Goal: Task Accomplishment & Management: Use online tool/utility

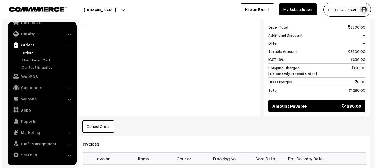
scroll to position [304, 0]
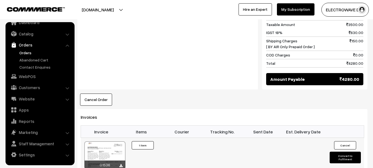
click at [345, 151] on button "Convert to Fulfilment" at bounding box center [345, 157] width 31 height 12
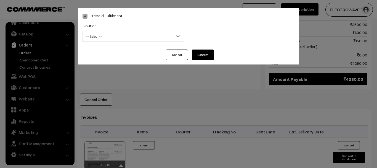
click at [100, 33] on span "-- Select --" at bounding box center [133, 36] width 101 height 10
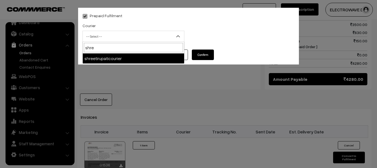
type input "shree"
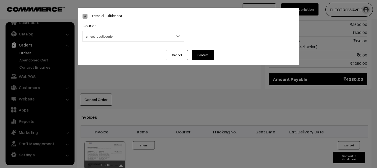
select select "8"
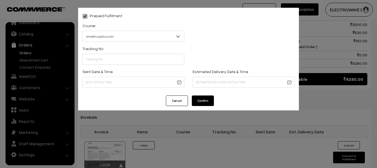
click at [118, 65] on div "Tracking No" at bounding box center [133, 56] width 110 height 23
click at [117, 64] on input "text" at bounding box center [134, 59] width 102 height 11
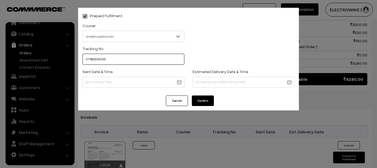
type input "374800042300"
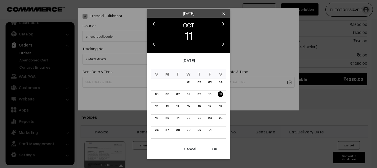
click at [172, 80] on body "Thank you for showing interest. Our team will call you shortly. Close dhruvpro.…" at bounding box center [188, 9] width 377 height 627
click at [213, 151] on button "OK" at bounding box center [215, 148] width 22 height 12
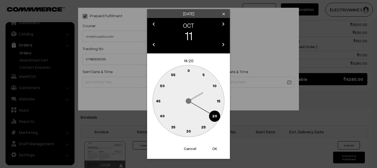
drag, startPoint x: 213, startPoint y: 151, endPoint x: 208, endPoint y: 126, distance: 25.9
click at [213, 151] on button "OK" at bounding box center [215, 148] width 22 height 12
type input "11-10-2025 14:20"
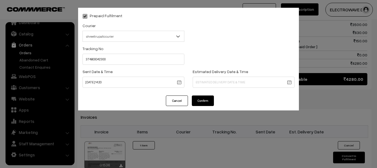
click at [204, 79] on body "Thank you for showing interest. Our team will call you shortly. Close dhruvpro.…" at bounding box center [188, 9] width 377 height 627
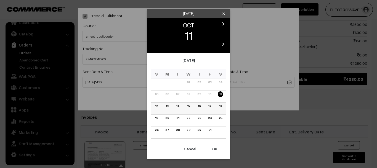
click at [177, 105] on link "14" at bounding box center [178, 106] width 6 height 6
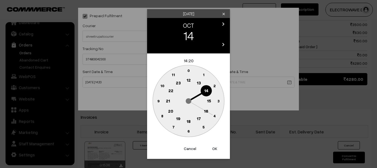
click at [212, 148] on button "OK" at bounding box center [215, 148] width 22 height 12
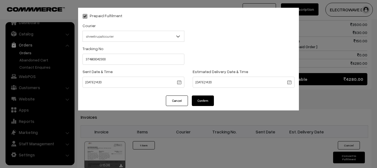
click at [210, 82] on body "Thank you for showing interest. Our team will call you shortly. Close dhruvpro.…" at bounding box center [188, 9] width 377 height 627
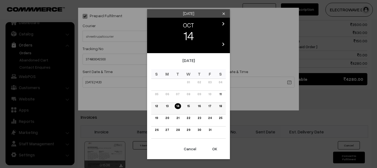
click at [167, 107] on link "13" at bounding box center [167, 106] width 6 height 6
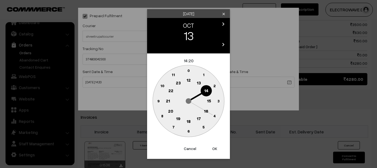
click at [212, 147] on button "OK" at bounding box center [215, 148] width 22 height 12
type input "13-10-2025 14:20"
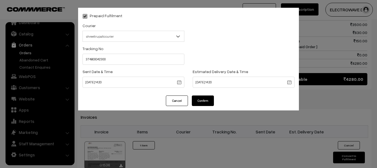
click at [212, 147] on div "Prepaid Fulfilment Courier -- Select -- BlueDart Xpressbees Delhivery Speed Pos…" at bounding box center [188, 84] width 377 height 168
click at [203, 95] on button "Confirm" at bounding box center [203, 100] width 22 height 10
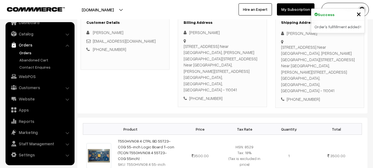
scroll to position [83, 0]
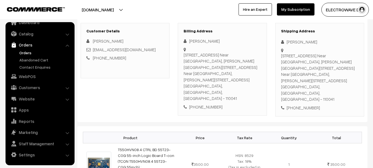
click at [26, 52] on link "Orders" at bounding box center [45, 53] width 55 height 6
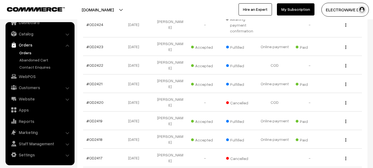
scroll to position [166, 0]
